Goal: Navigation & Orientation: Find specific page/section

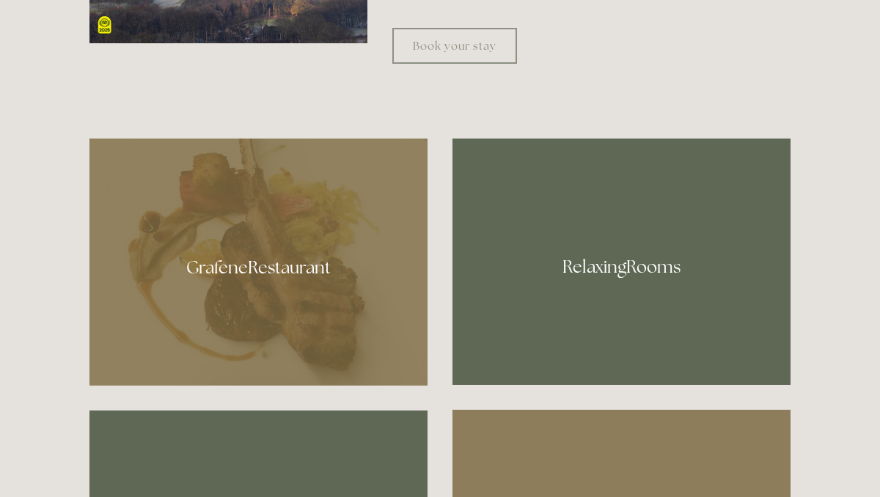
scroll to position [734, 0]
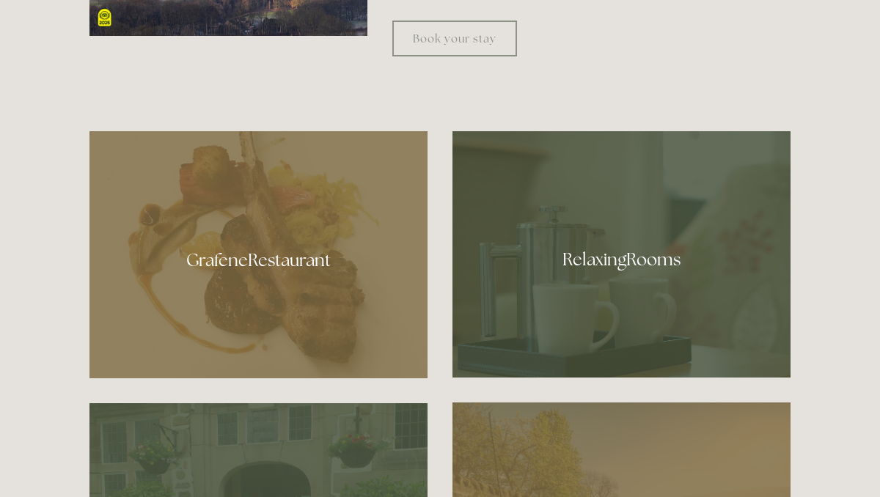
click at [213, 269] on div at bounding box center [258, 254] width 338 height 247
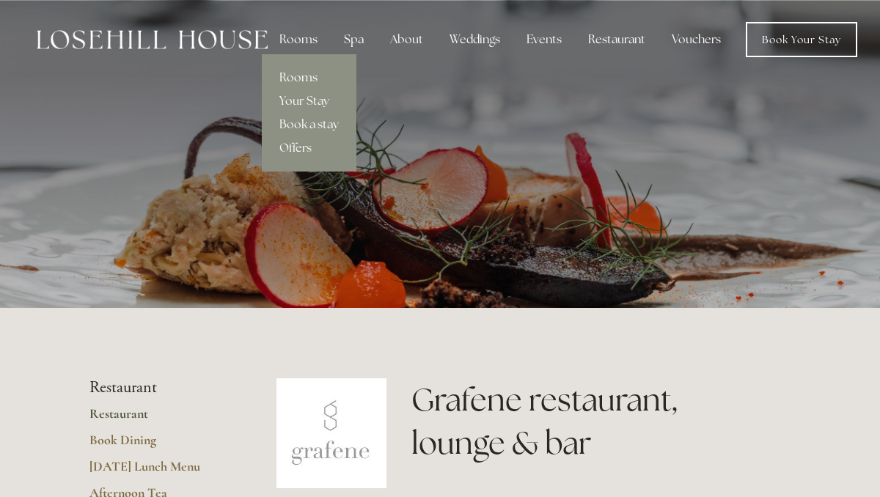
click at [296, 75] on link "Rooms" at bounding box center [309, 77] width 95 height 23
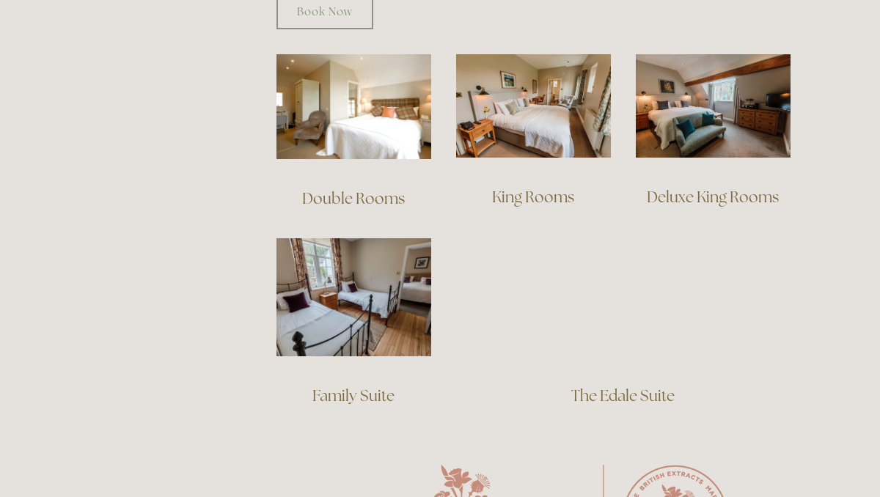
scroll to position [1025, 0]
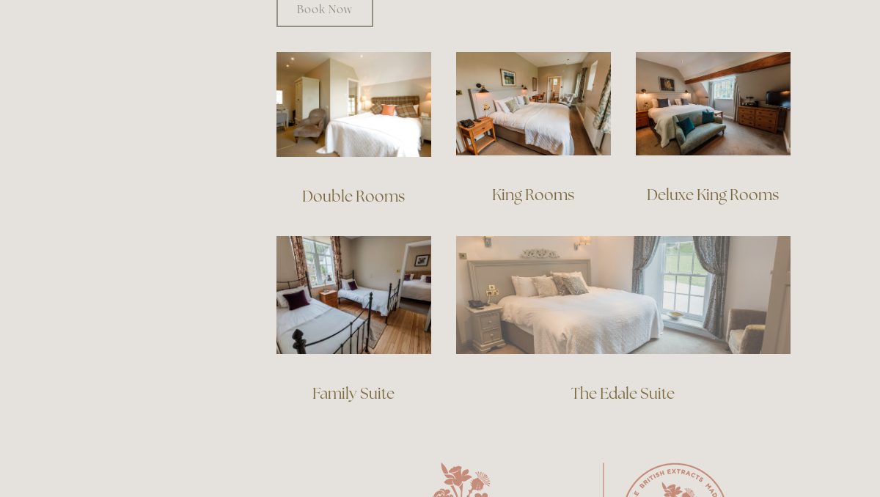
click at [535, 254] on img at bounding box center [623, 294] width 334 height 117
